Goal: Navigation & Orientation: Find specific page/section

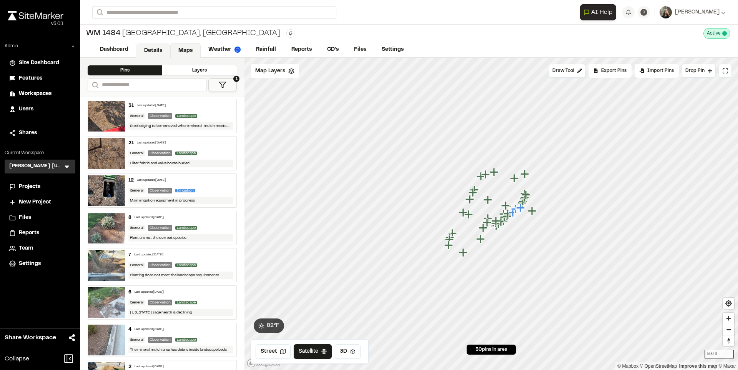
click at [161, 51] on link "Details" at bounding box center [153, 50] width 34 height 15
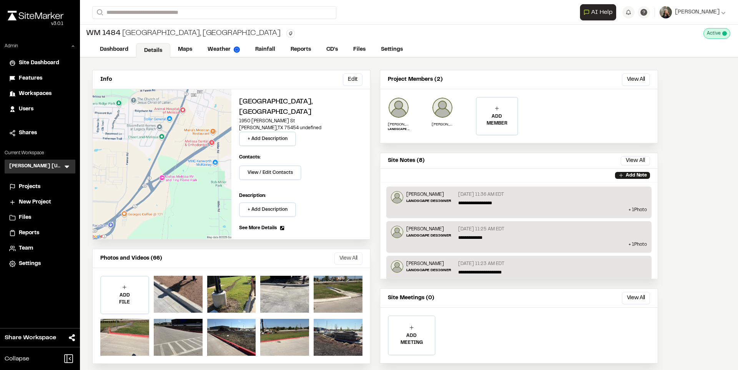
click at [341, 252] on button "View All" at bounding box center [348, 258] width 28 height 12
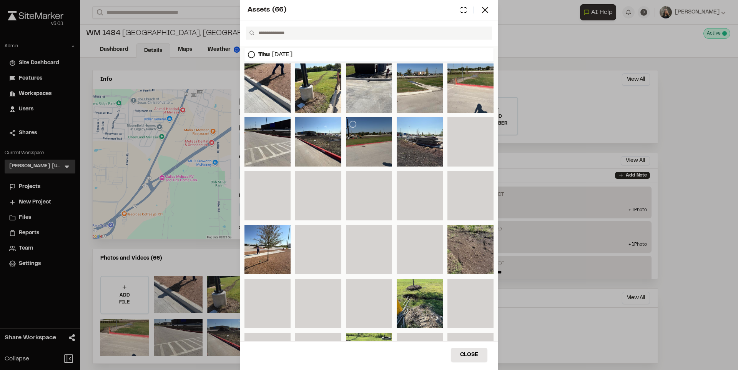
click at [378, 140] on div at bounding box center [369, 141] width 46 height 49
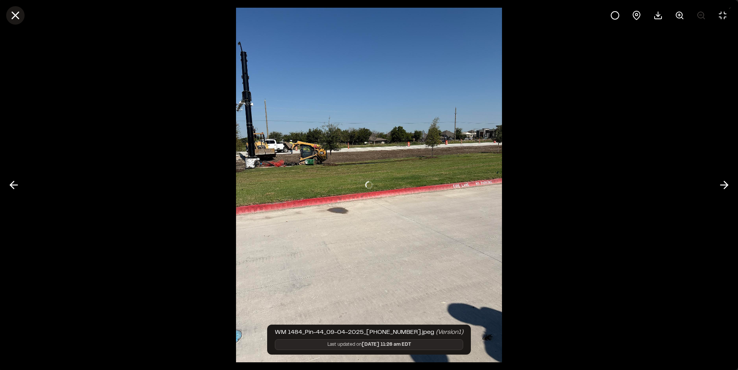
click at [17, 16] on line at bounding box center [15, 15] width 7 height 7
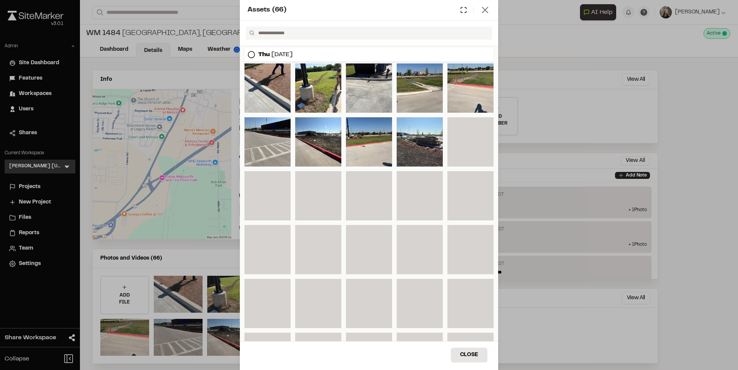
click at [482, 11] on icon at bounding box center [485, 10] width 11 height 11
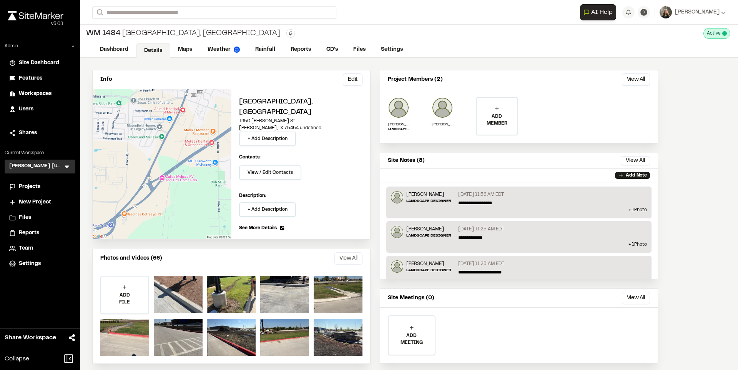
click at [341, 252] on button "View All" at bounding box center [348, 258] width 28 height 12
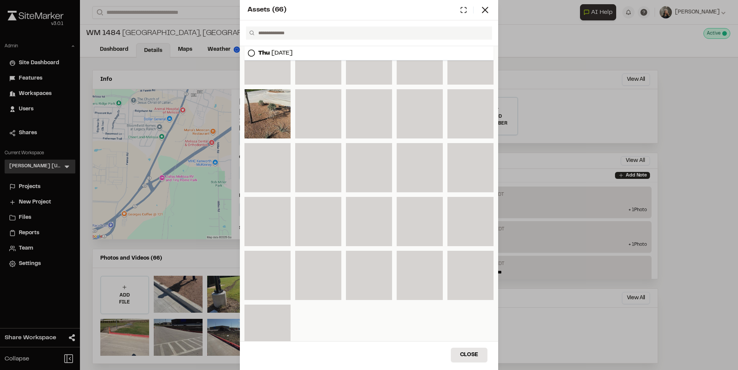
scroll to position [475, 0]
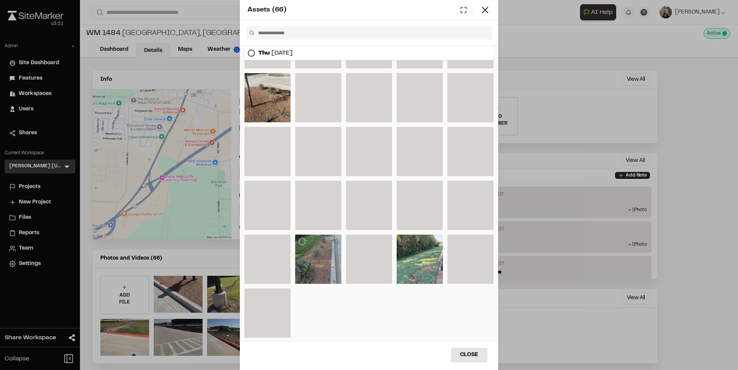
click at [323, 255] on div at bounding box center [318, 259] width 46 height 49
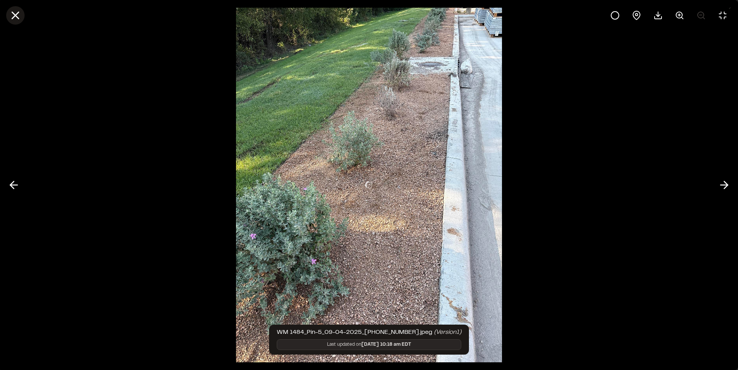
click at [19, 14] on icon at bounding box center [15, 15] width 13 height 13
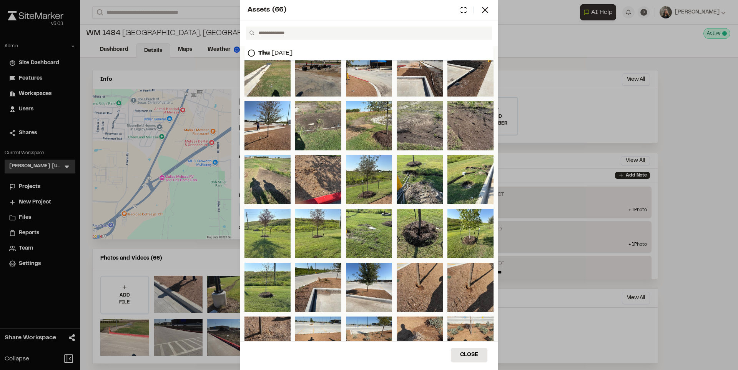
scroll to position [0, 0]
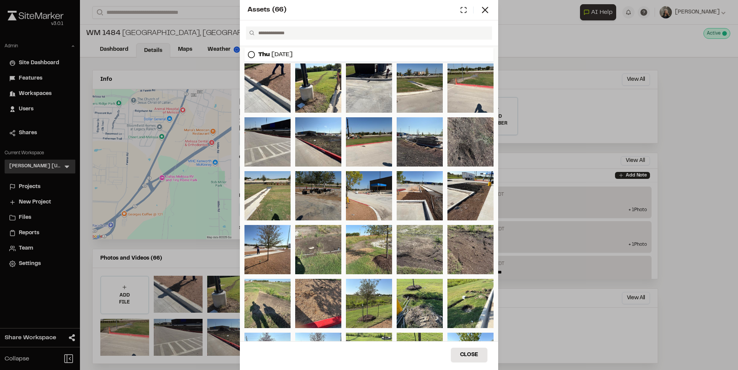
click at [491, 12] on div "Assets ( 66 )" at bounding box center [369, 10] width 258 height 20
click at [483, 9] on icon at bounding box center [485, 10] width 11 height 11
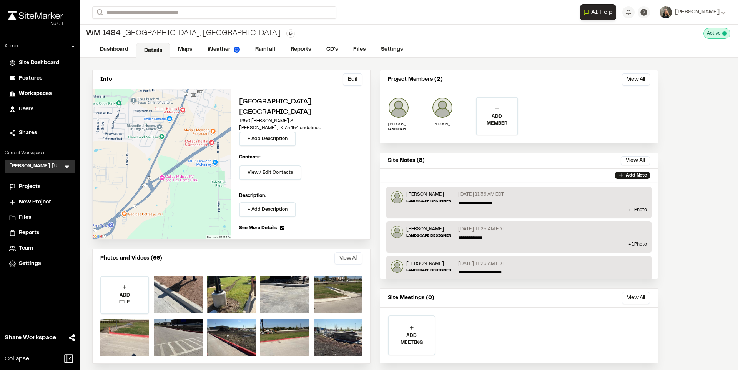
click at [345, 252] on button "View All" at bounding box center [348, 258] width 28 height 12
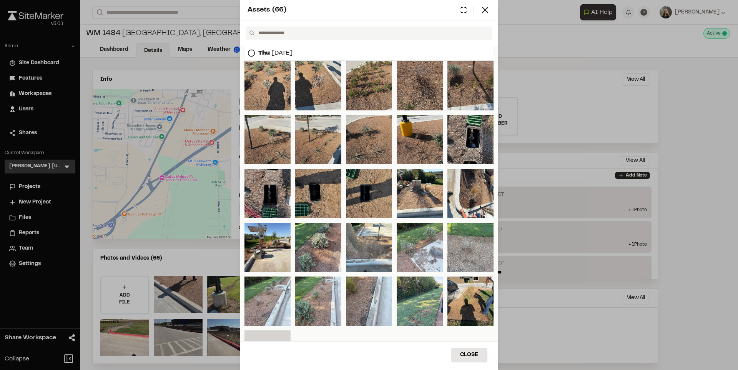
scroll to position [333, 0]
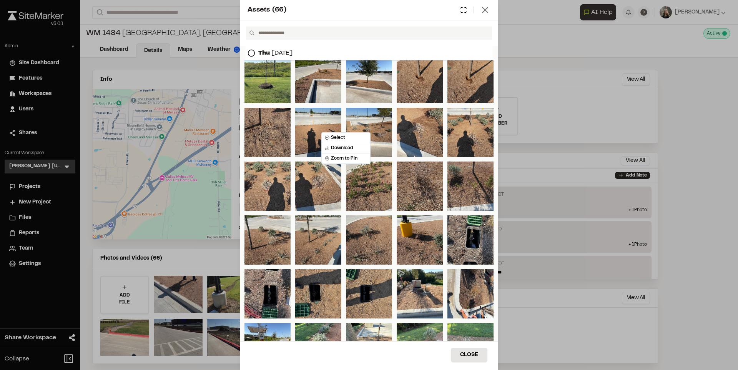
click at [480, 9] on icon at bounding box center [485, 10] width 11 height 11
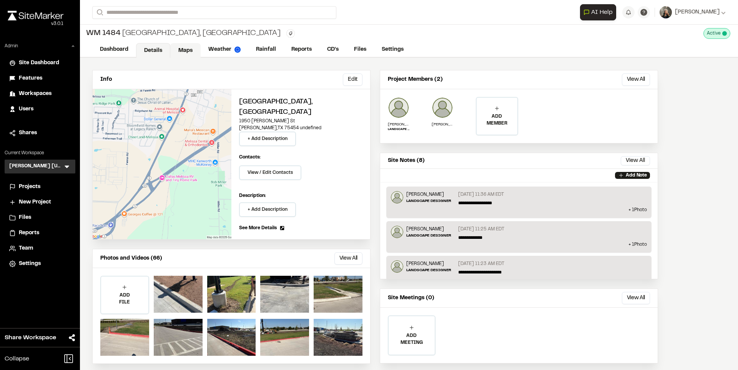
click at [192, 47] on link "Maps" at bounding box center [185, 50] width 30 height 15
